Goal: Use online tool/utility: Utilize a website feature to perform a specific function

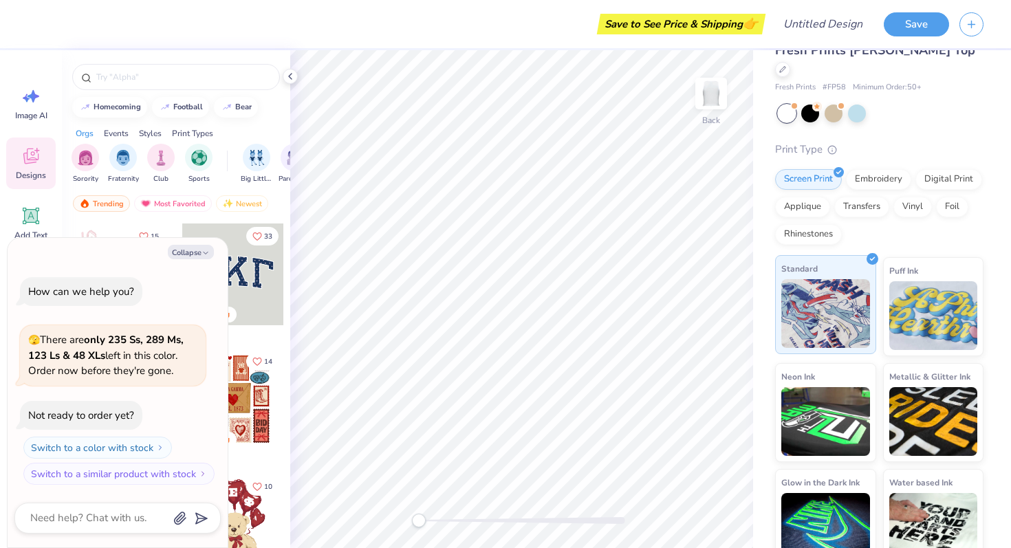
scroll to position [27, 0]
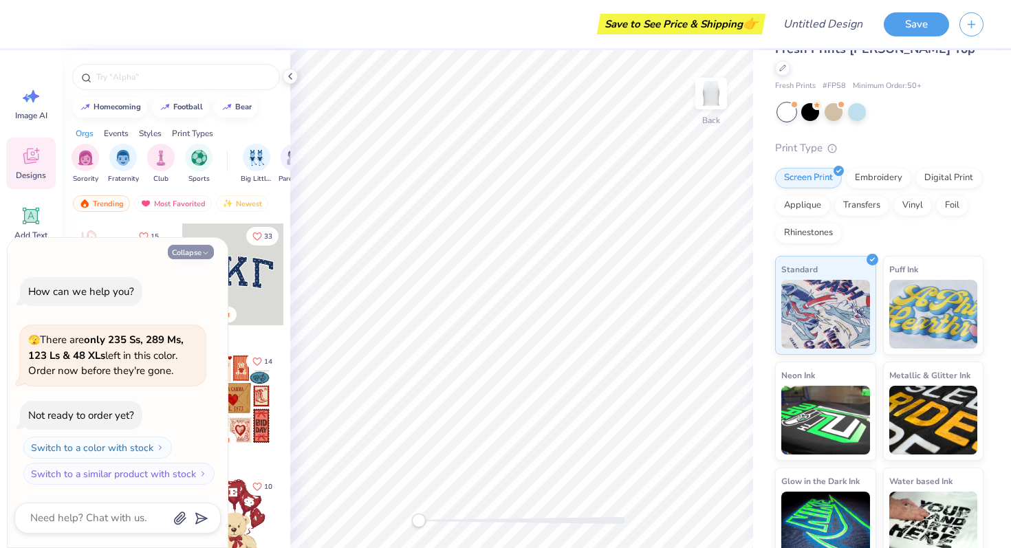
click at [202, 251] on icon "button" at bounding box center [206, 253] width 8 height 8
type textarea "x"
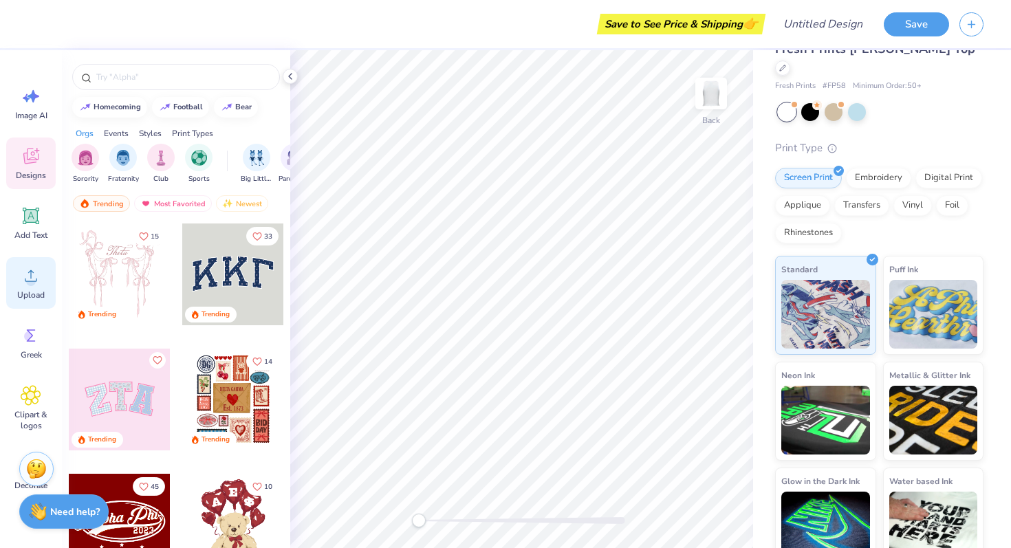
click at [25, 277] on icon at bounding box center [31, 276] width 21 height 21
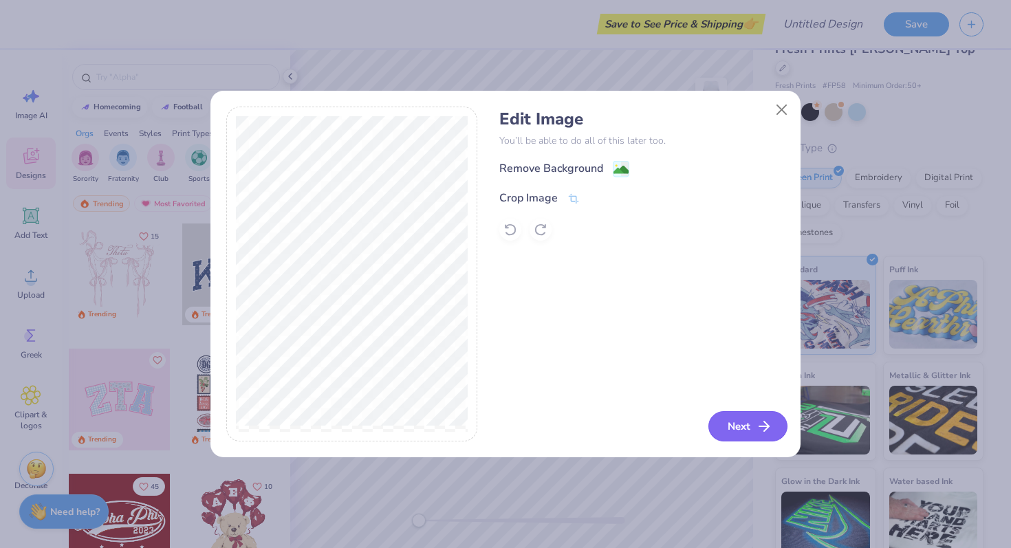
click at [741, 425] on button "Next" at bounding box center [748, 426] width 79 height 30
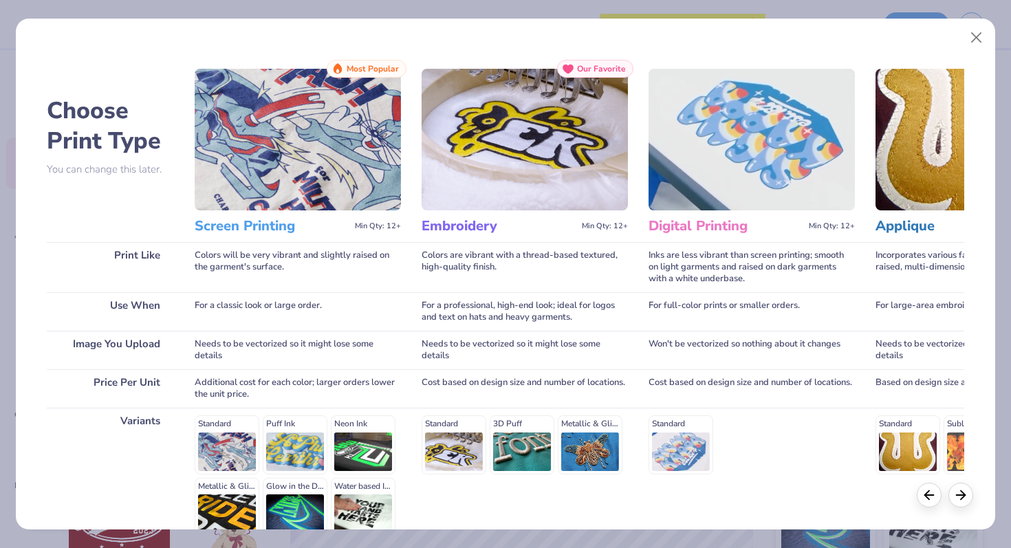
click at [279, 170] on img at bounding box center [298, 140] width 206 height 142
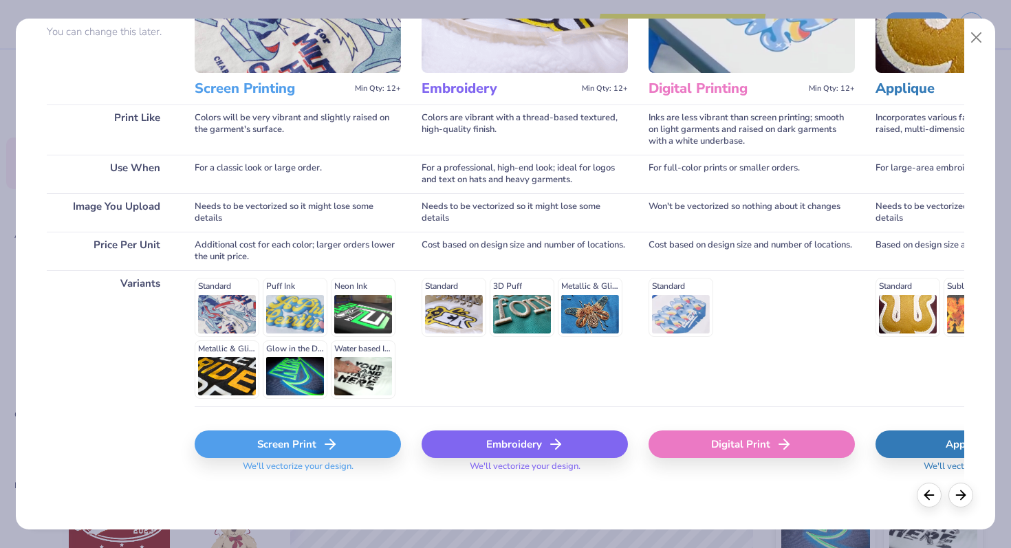
click at [300, 444] on div "Screen Print" at bounding box center [298, 445] width 206 height 28
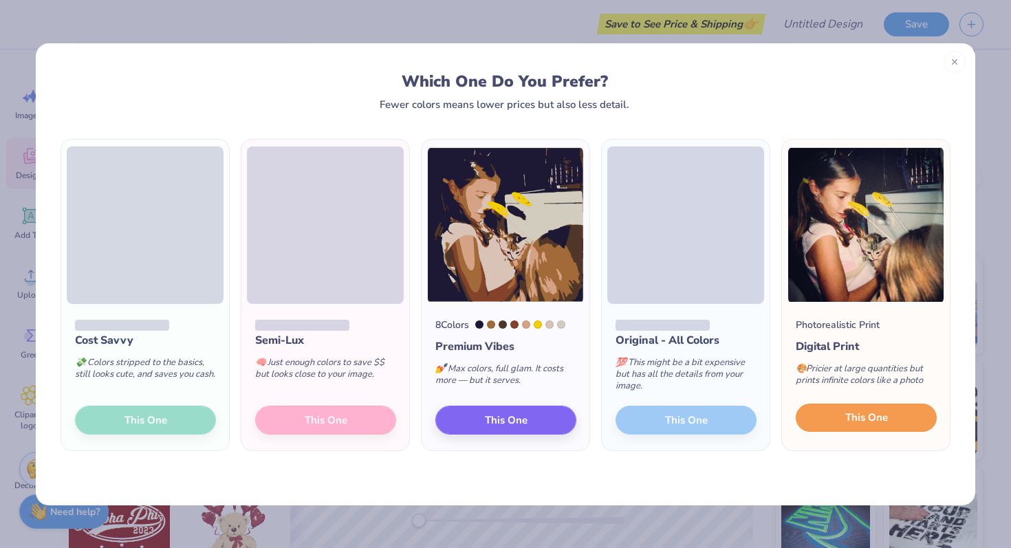
click at [849, 420] on span "This One" at bounding box center [866, 418] width 43 height 16
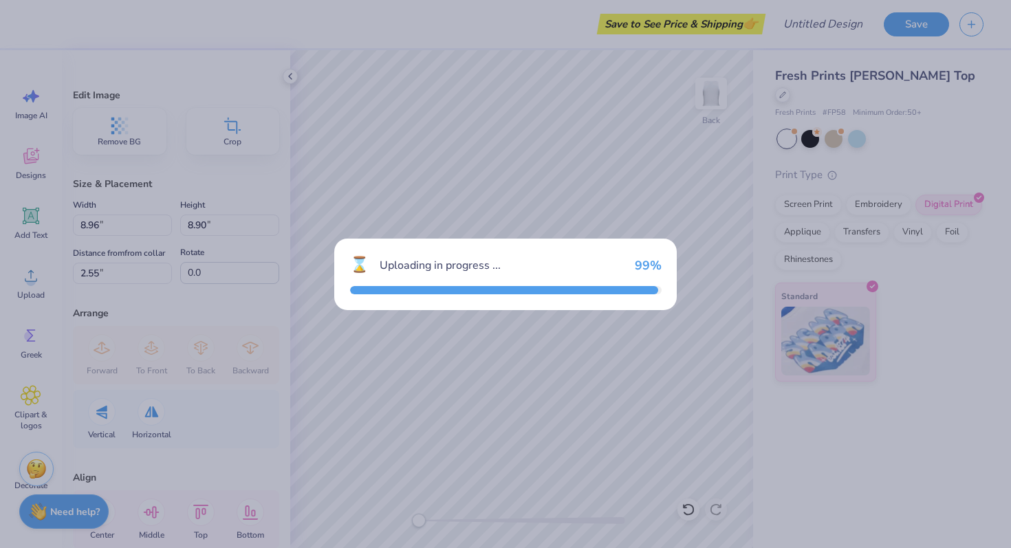
scroll to position [0, 0]
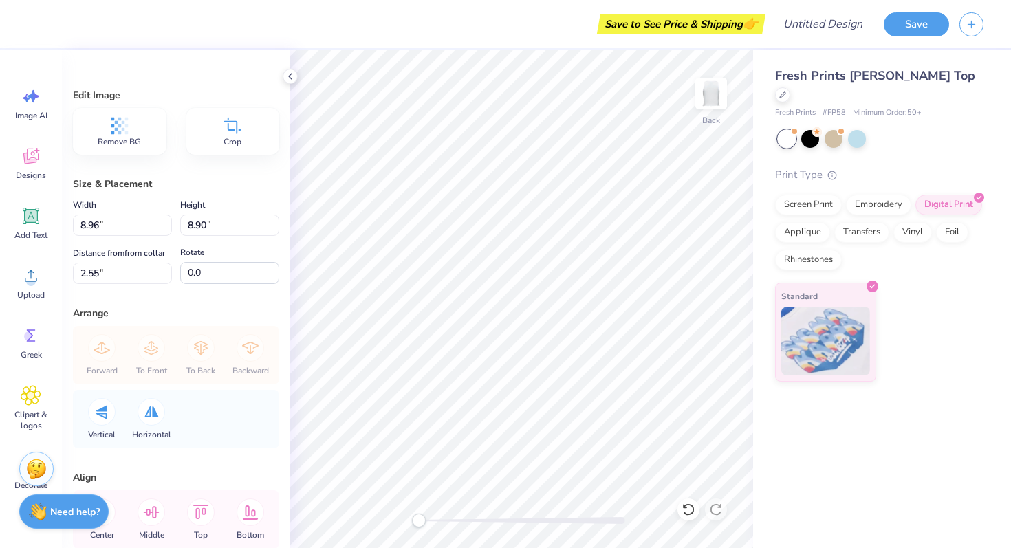
type input "6.44"
type input "6.40"
click at [292, 80] on icon at bounding box center [290, 76] width 11 height 11
